Goal: Transaction & Acquisition: Purchase product/service

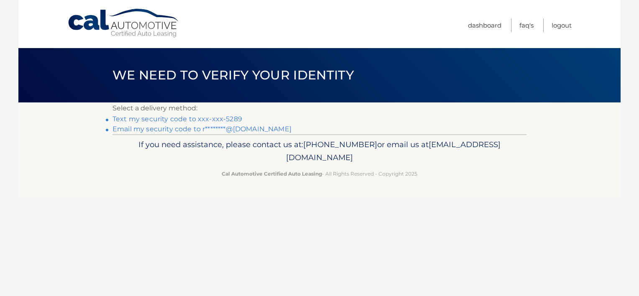
click at [188, 121] on link "Text my security code to xxx-xxx-5289" at bounding box center [177, 119] width 130 height 8
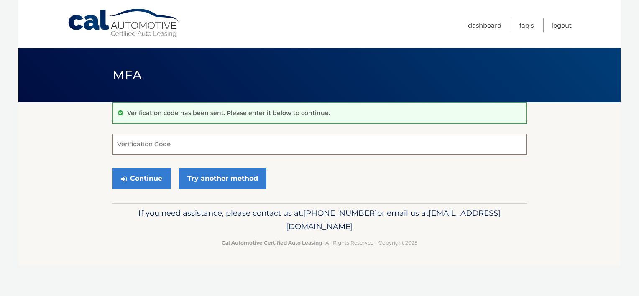
click at [191, 148] on input "Verification Code" at bounding box center [319, 144] width 414 height 21
type input "187515"
click at [159, 186] on button "Continue" at bounding box center [141, 178] width 58 height 21
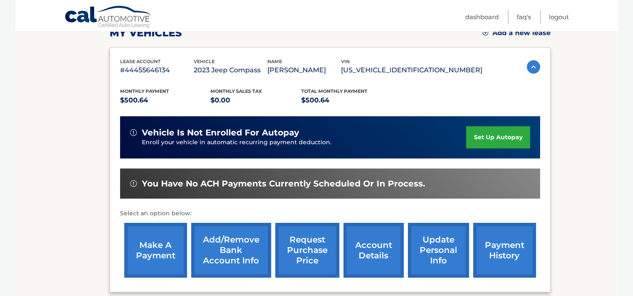
scroll to position [130, 0]
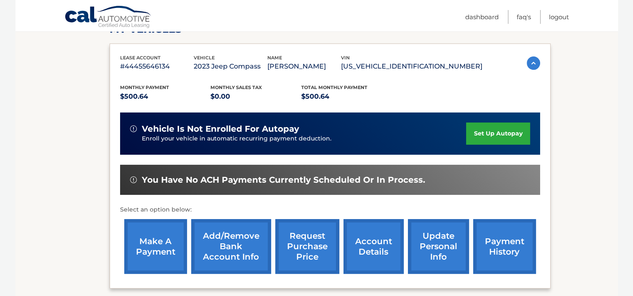
click at [159, 246] on link "make a payment" at bounding box center [155, 246] width 63 height 55
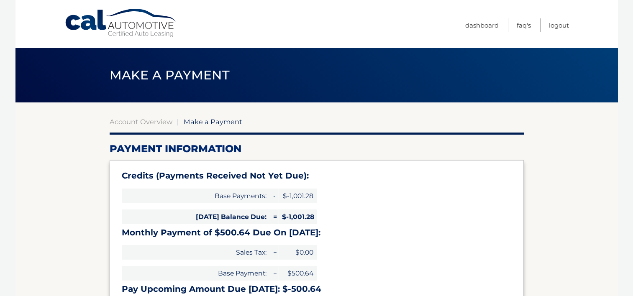
select select "OTQzMDA5YWUtZDU2Yy00MzM3LWIyNjQtYWVmMmFhNzk4MThh"
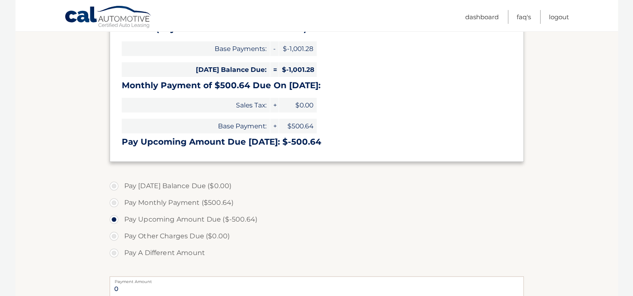
scroll to position [157, 0]
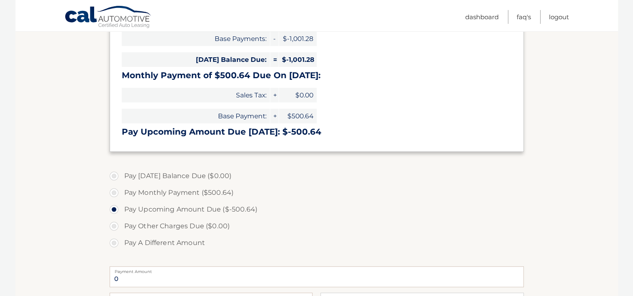
click at [114, 189] on label "Pay Monthly Payment ($500.64)" at bounding box center [317, 192] width 414 height 17
click at [114, 189] on input "Pay Monthly Payment ($500.64)" at bounding box center [117, 190] width 8 height 13
radio input "true"
type input "500.64"
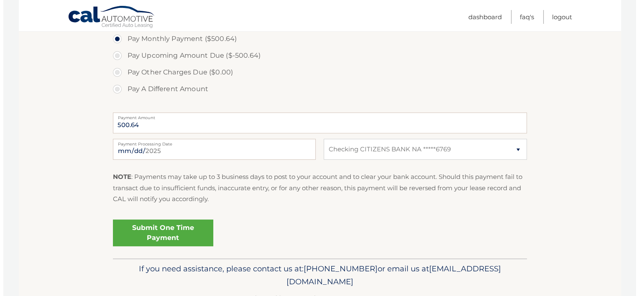
scroll to position [336, 0]
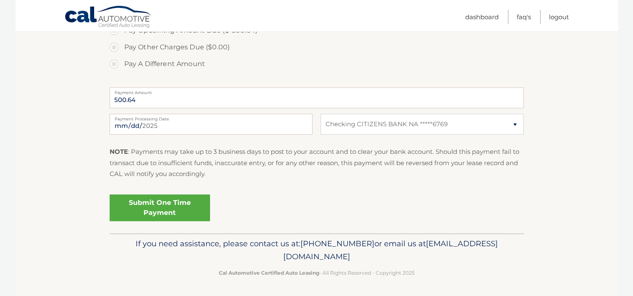
click at [172, 212] on link "Submit One Time Payment" at bounding box center [160, 207] width 100 height 27
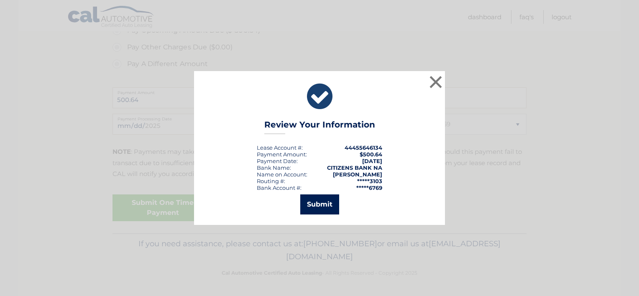
drag, startPoint x: 313, startPoint y: 204, endPoint x: 304, endPoint y: 203, distance: 8.4
click at [312, 204] on button "Submit" at bounding box center [319, 204] width 39 height 20
